Goal: Task Accomplishment & Management: Use online tool/utility

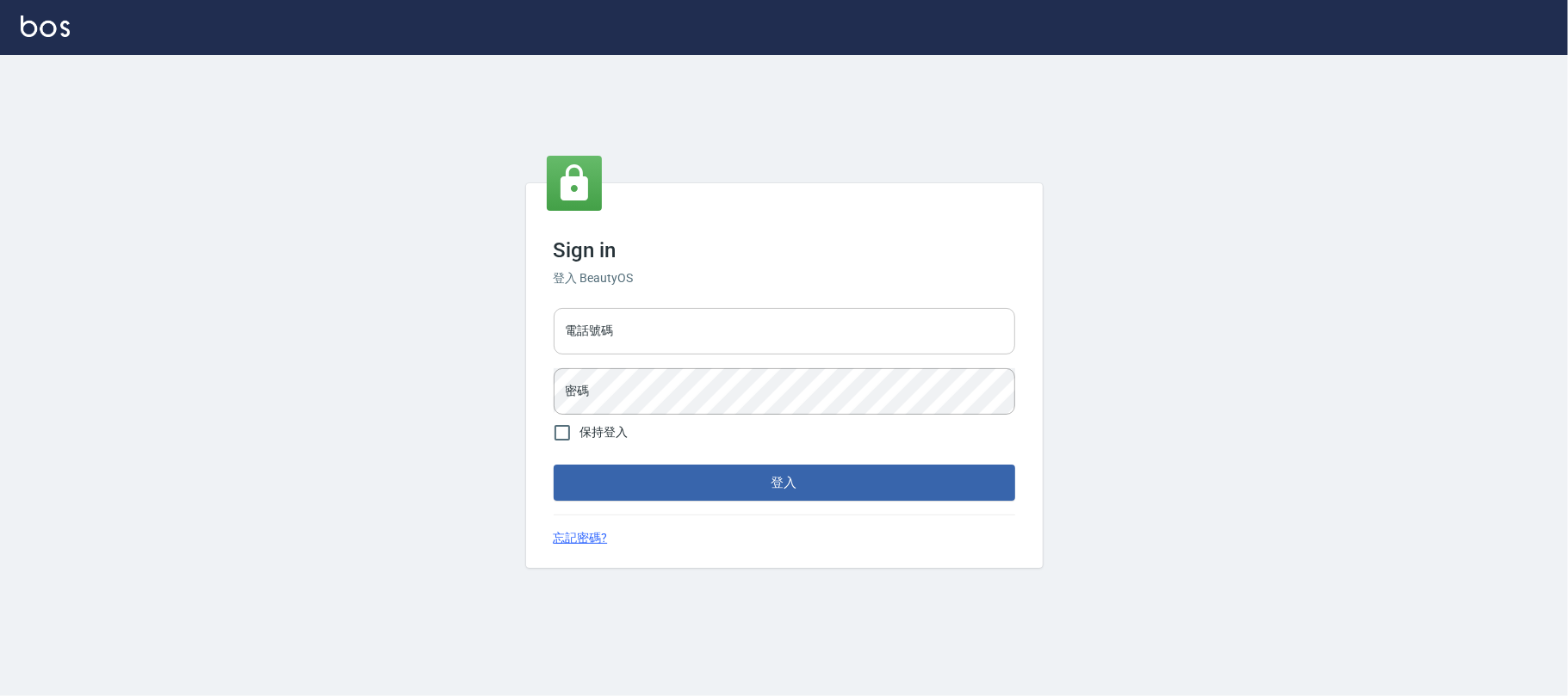
click at [641, 337] on input "電話號碼" at bounding box center [784, 332] width 462 height 47
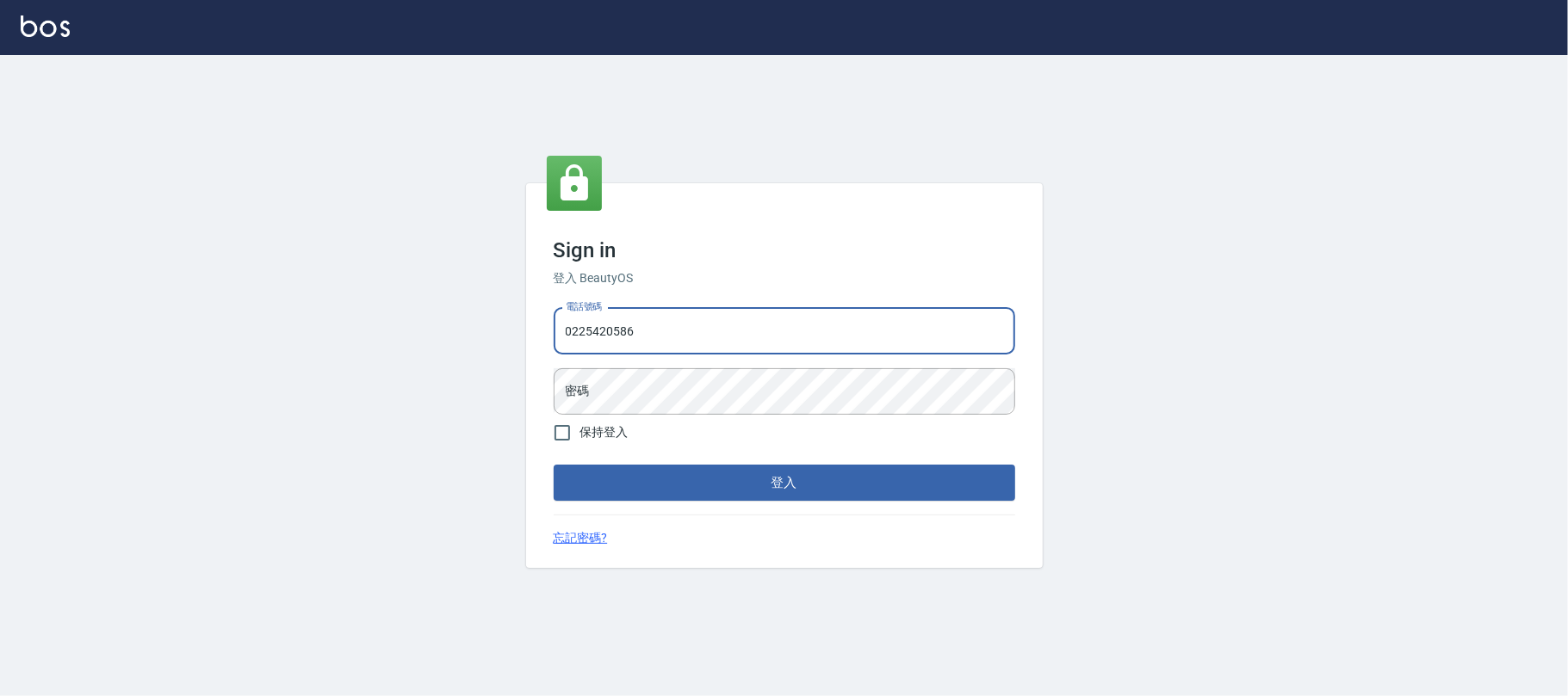
type input "0225420586"
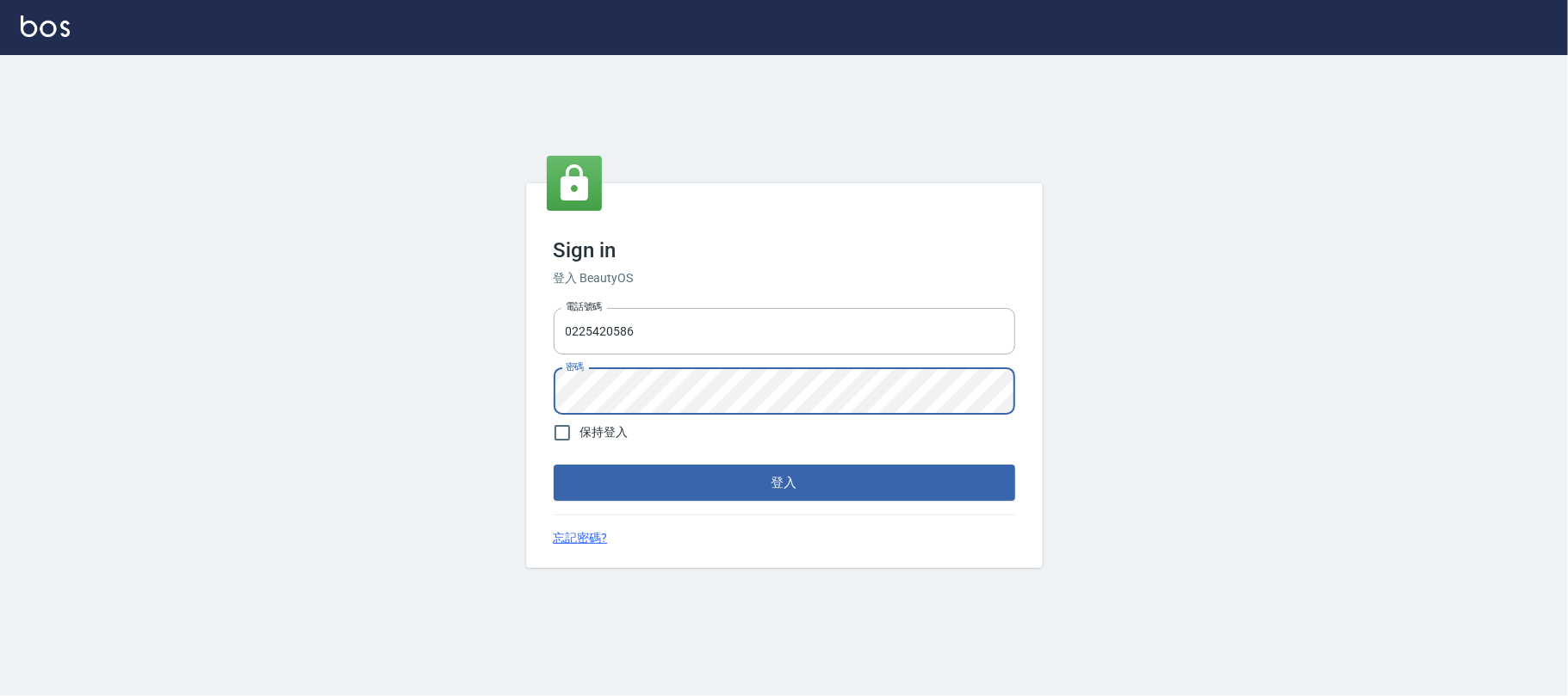
click at [554, 465] on button "登入" at bounding box center [784, 483] width 462 height 36
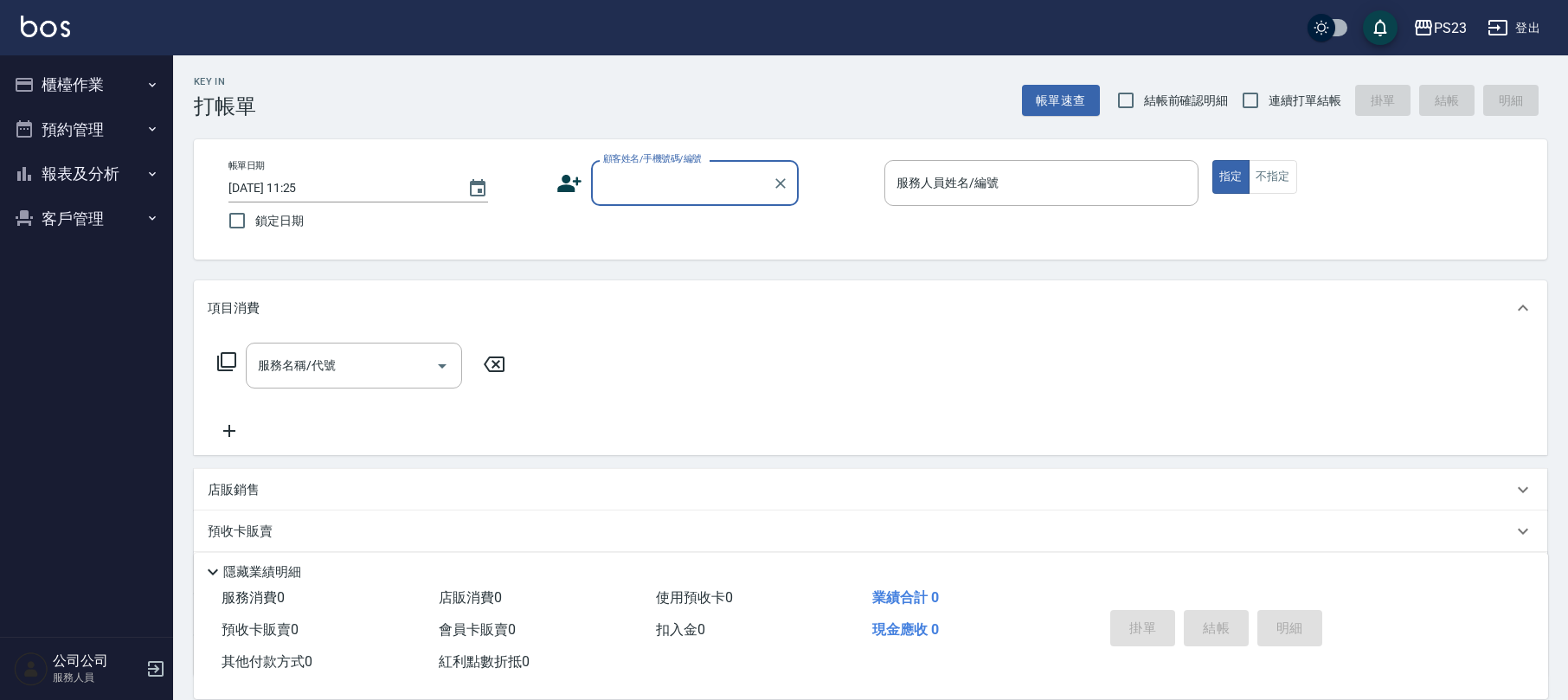
click at [121, 85] on button "櫃檯作業" at bounding box center [86, 85] width 159 height 45
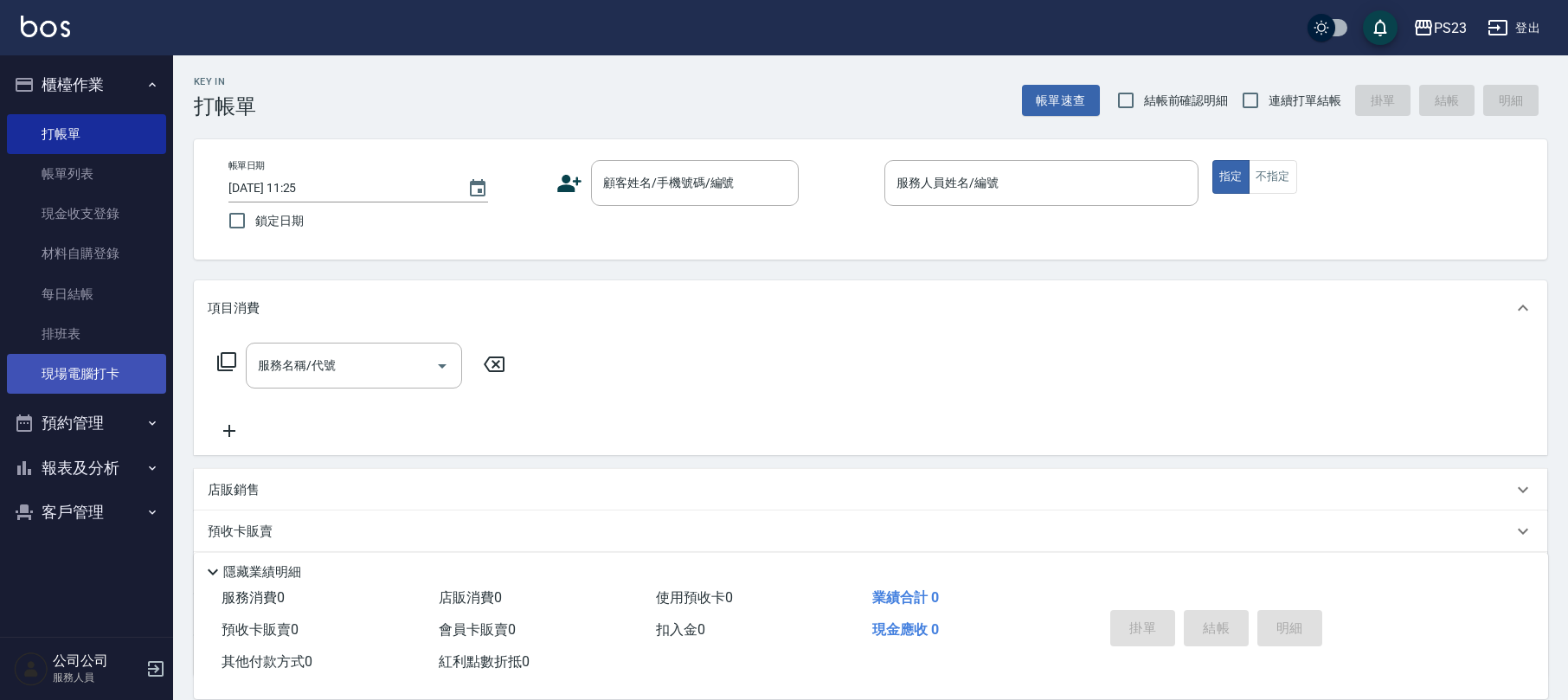
click at [146, 371] on link "現場電腦打卡" at bounding box center [86, 373] width 159 height 40
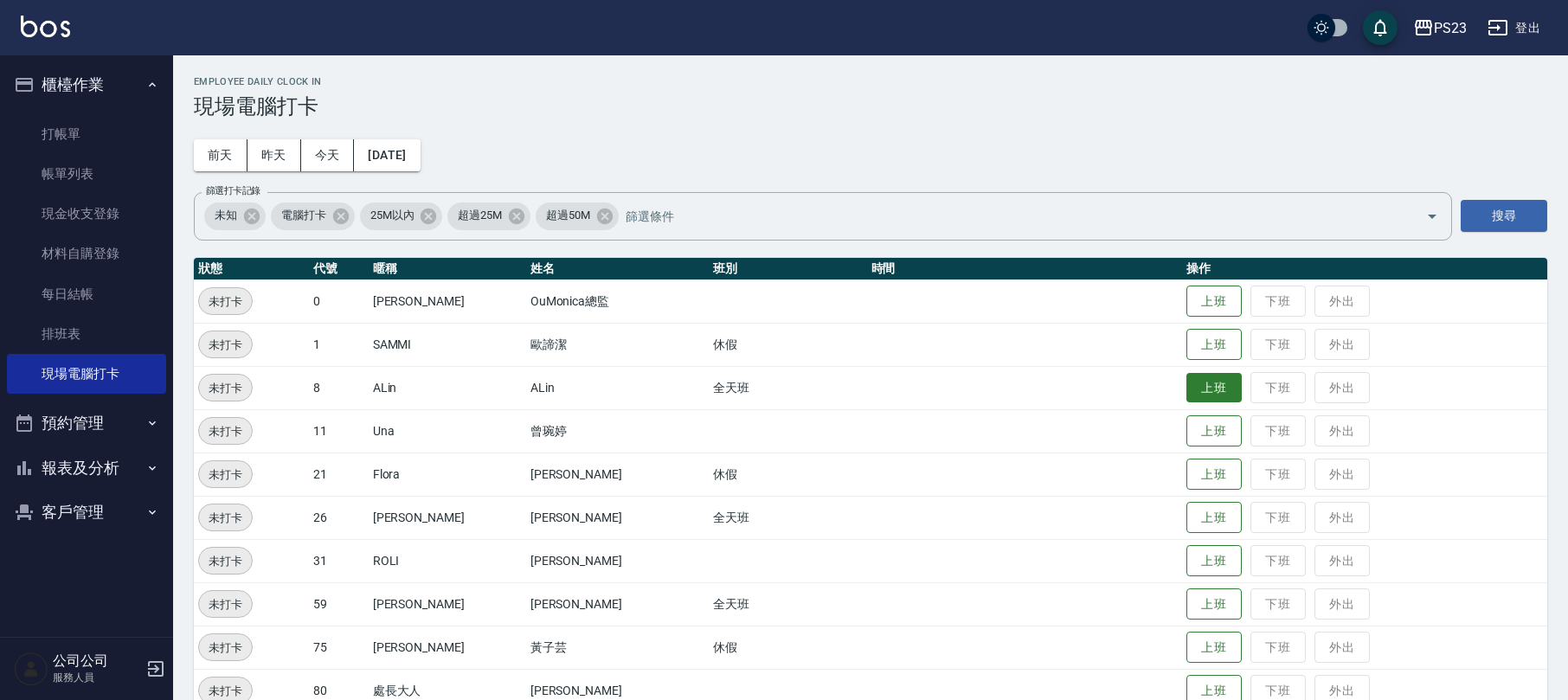
click at [1186, 388] on button "上班" at bounding box center [1213, 388] width 56 height 30
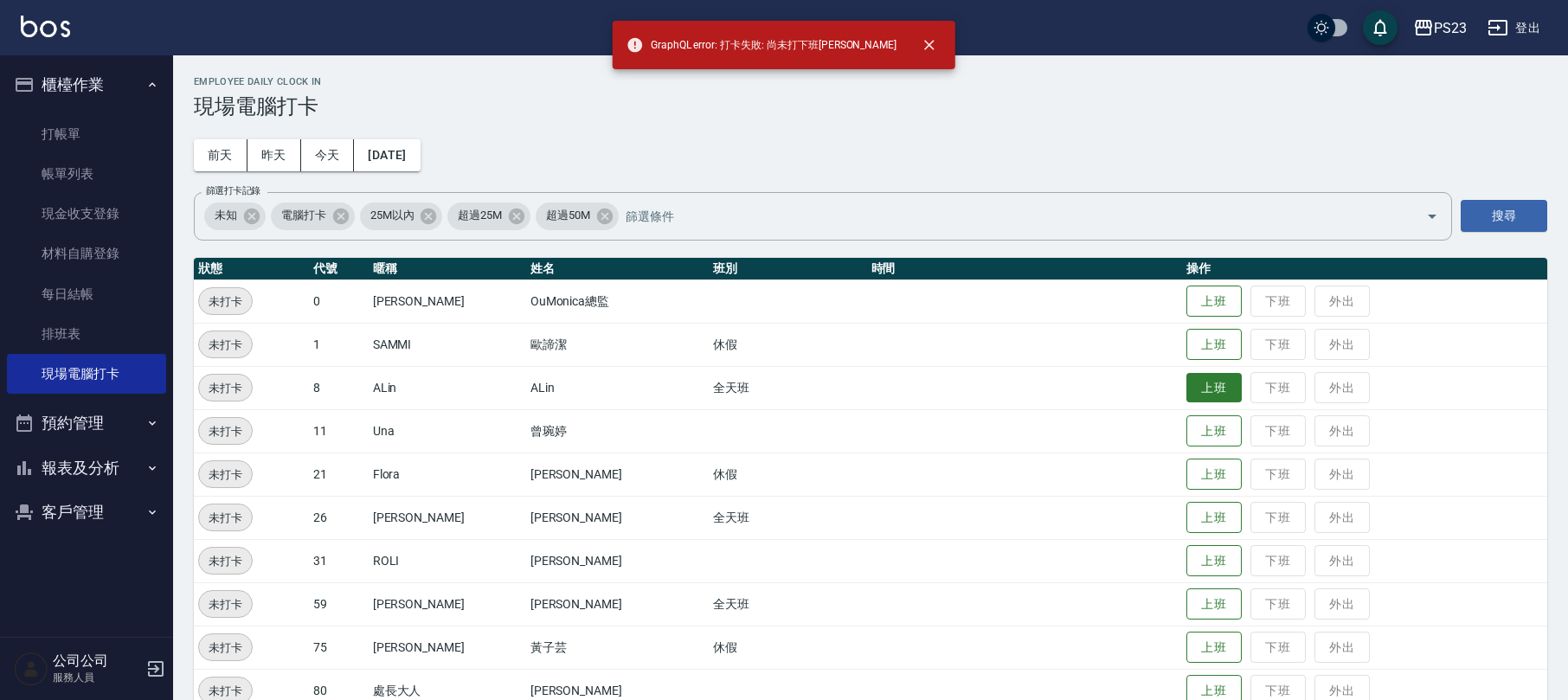
click at [1186, 388] on button "上班" at bounding box center [1213, 388] width 56 height 30
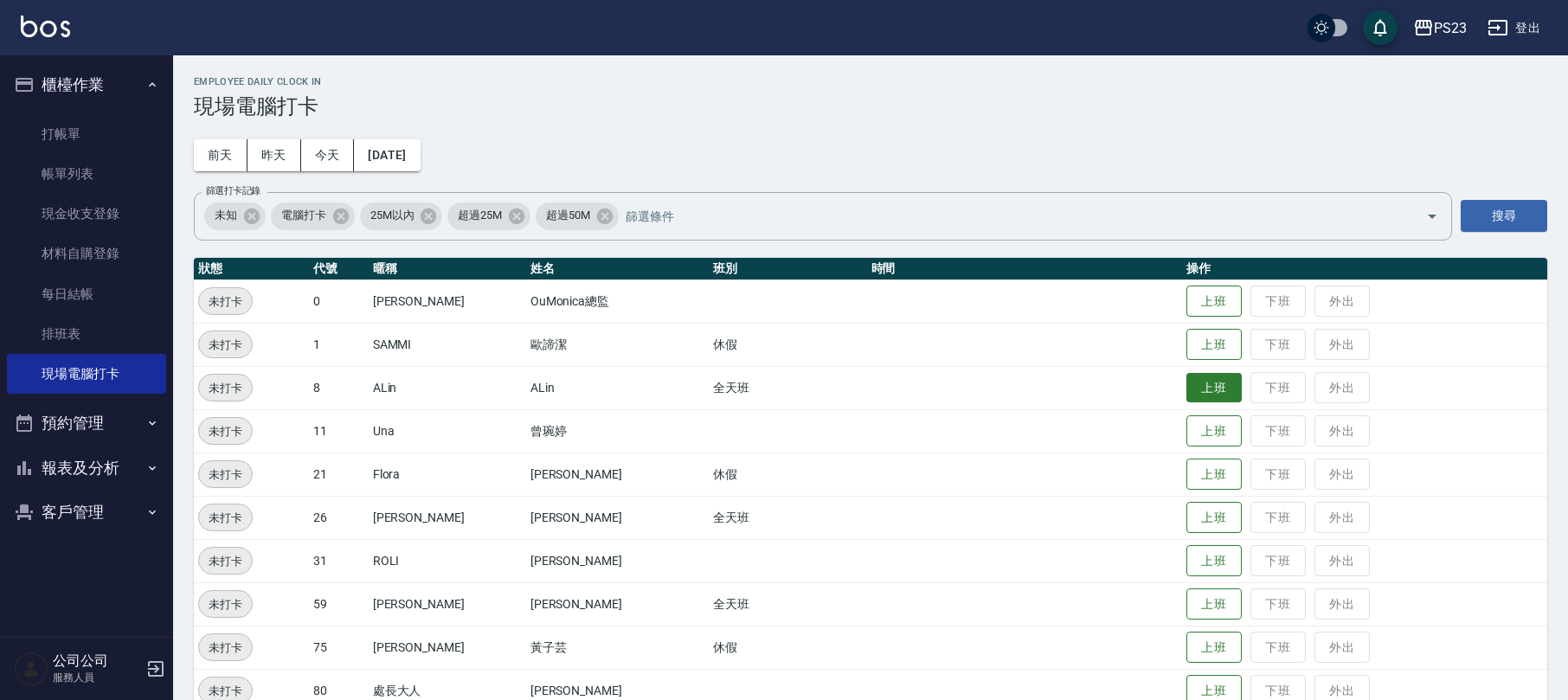
click at [1186, 388] on button "上班" at bounding box center [1213, 388] width 56 height 30
click at [1198, 522] on button "上班" at bounding box center [1213, 518] width 56 height 30
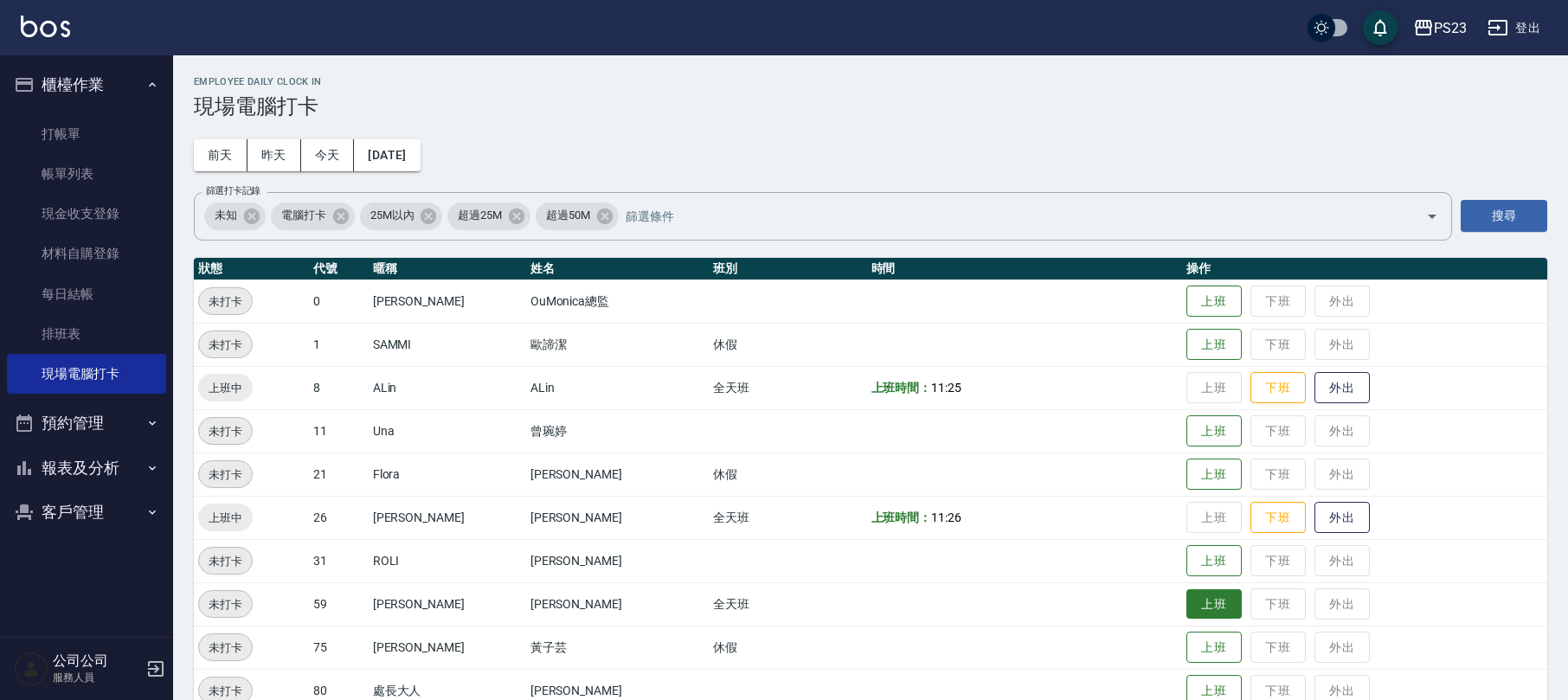
click at [1199, 604] on button "上班" at bounding box center [1213, 604] width 56 height 30
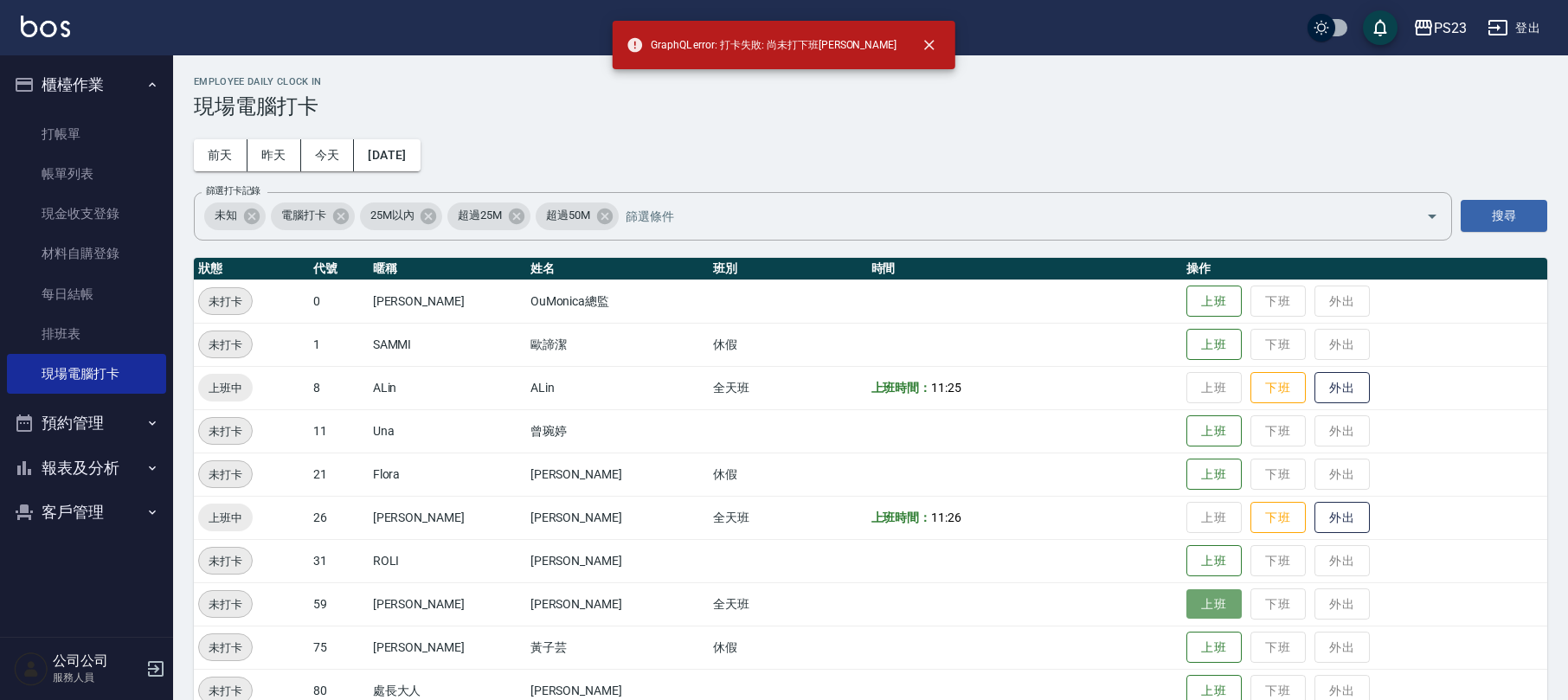
click at [1199, 604] on button "上班" at bounding box center [1213, 604] width 56 height 30
click at [96, 143] on link "打帳單" at bounding box center [86, 134] width 159 height 40
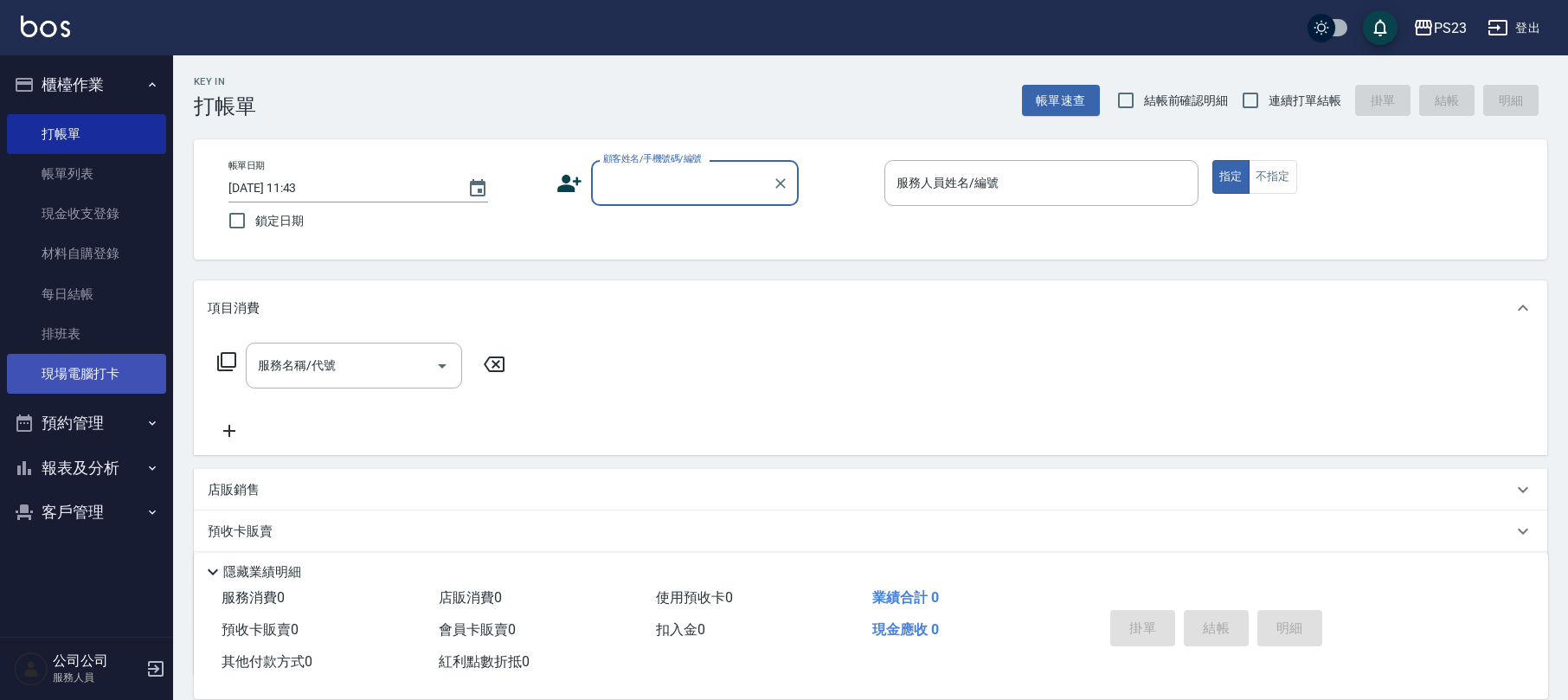
click at [96, 368] on link "現場電腦打卡" at bounding box center [86, 373] width 159 height 40
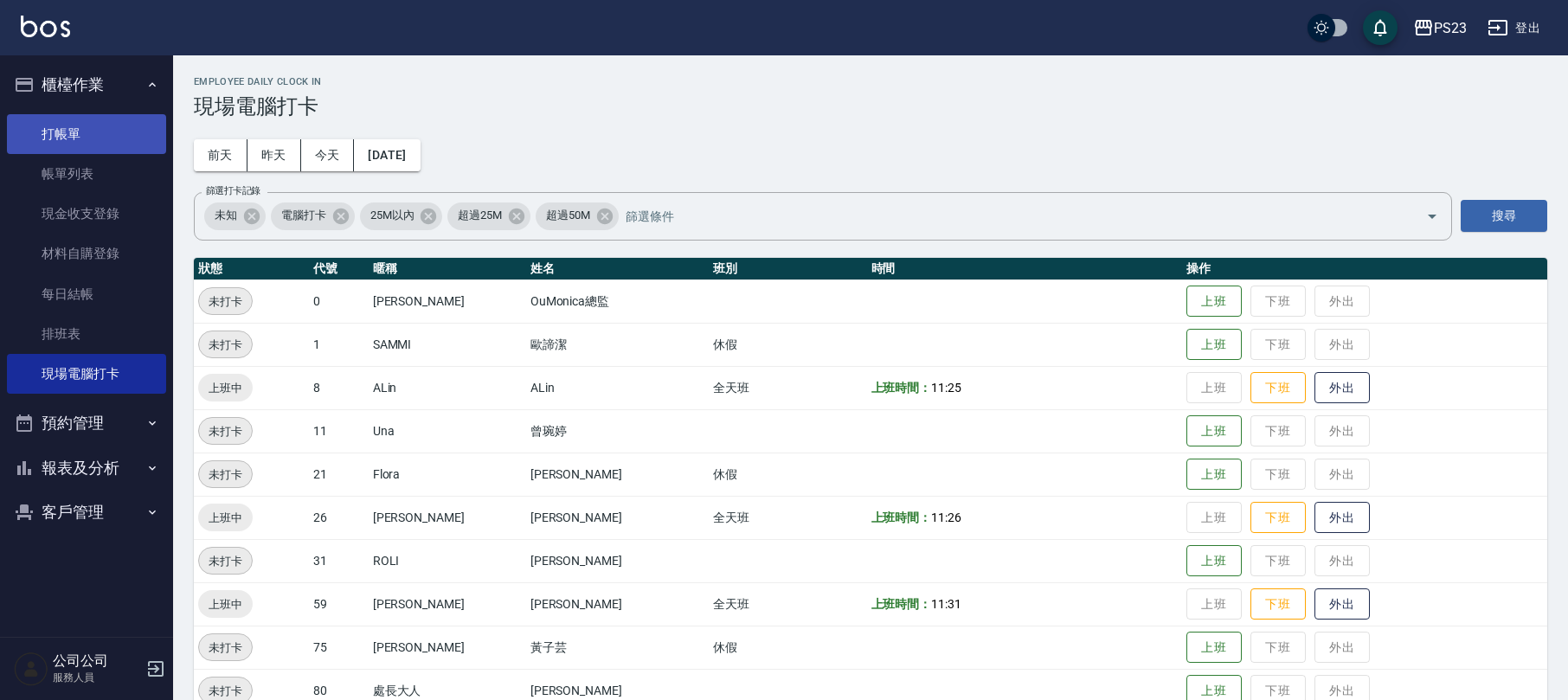
click at [88, 132] on link "打帳單" at bounding box center [86, 134] width 159 height 40
